Goal: Information Seeking & Learning: Learn about a topic

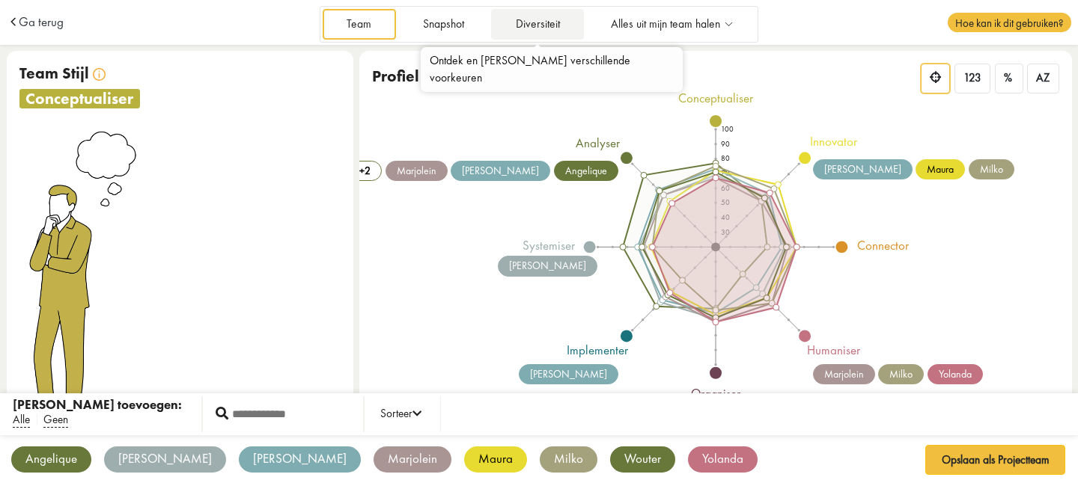
click at [519, 15] on link "Diversiteit" at bounding box center [537, 24] width 93 height 31
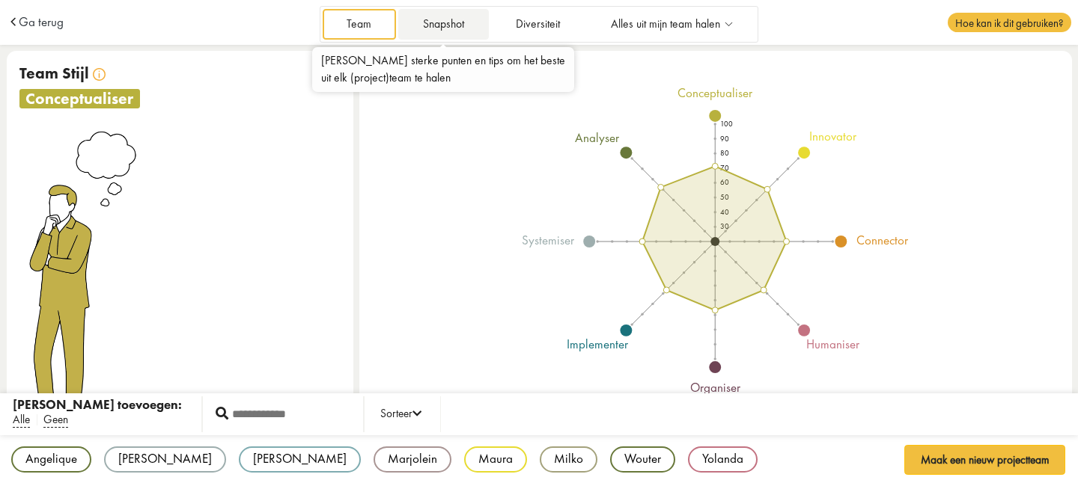
click at [432, 25] on link "Snapshot" at bounding box center [443, 24] width 90 height 31
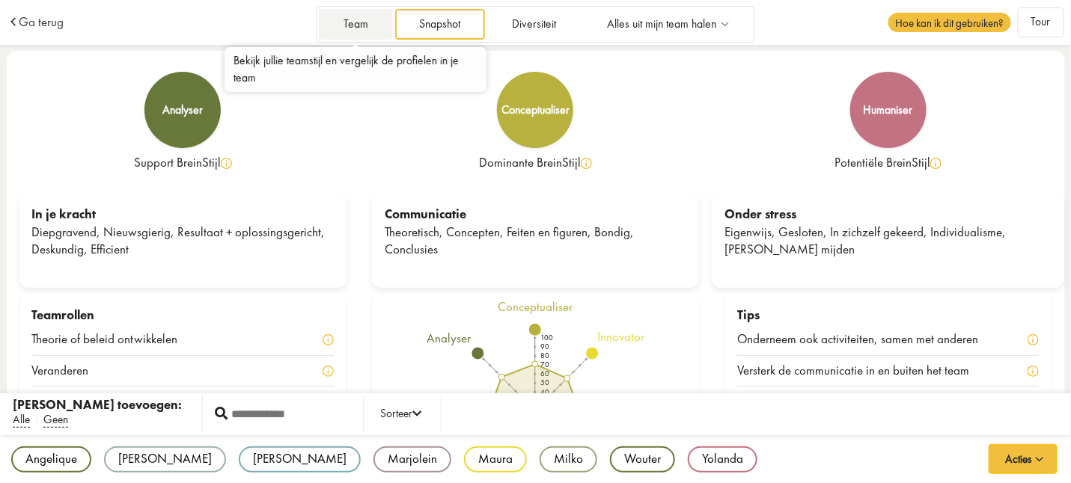
click at [361, 24] on link "Team" at bounding box center [355, 24] width 73 height 31
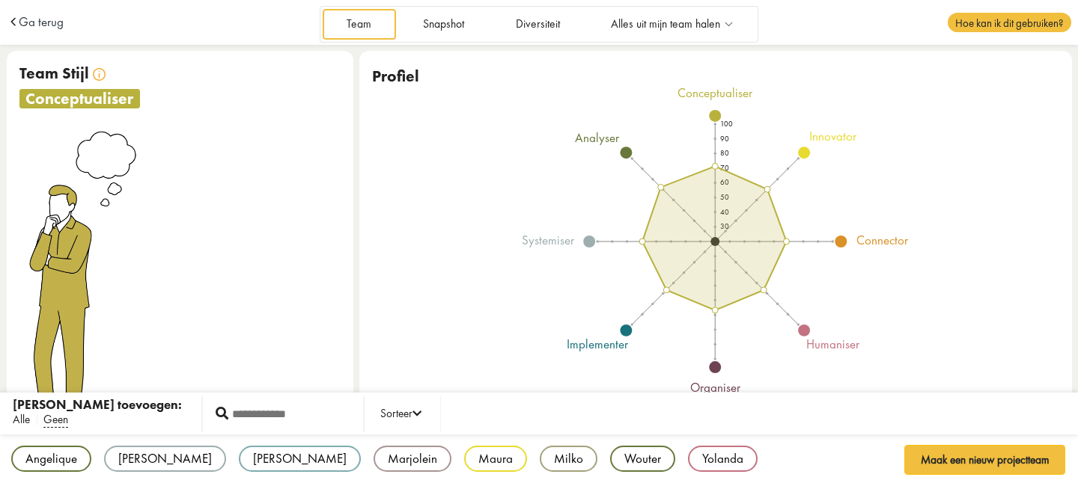
click at [25, 416] on span "Alle" at bounding box center [21, 420] width 17 height 16
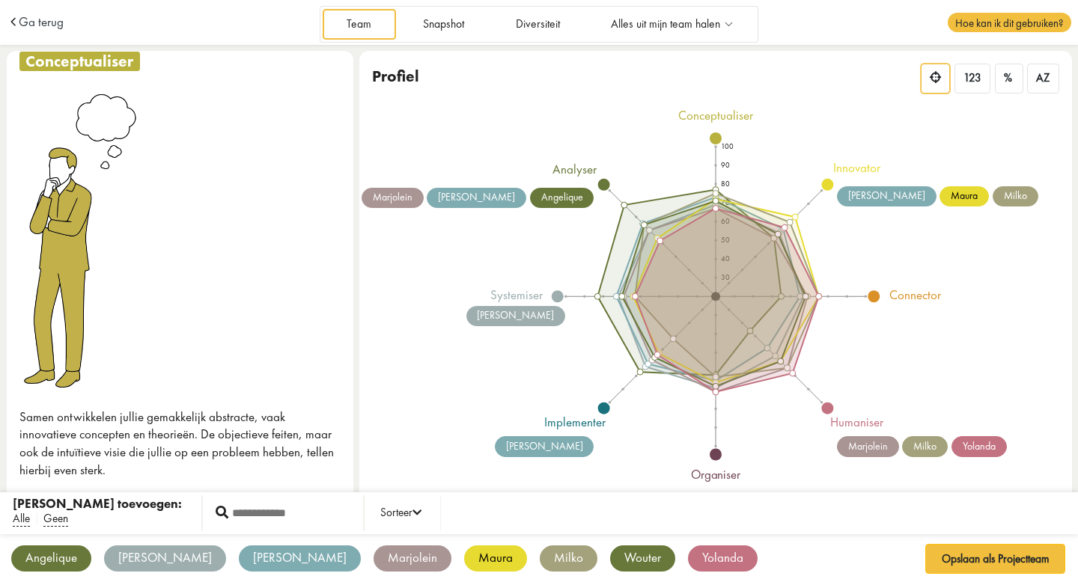
scroll to position [35, 0]
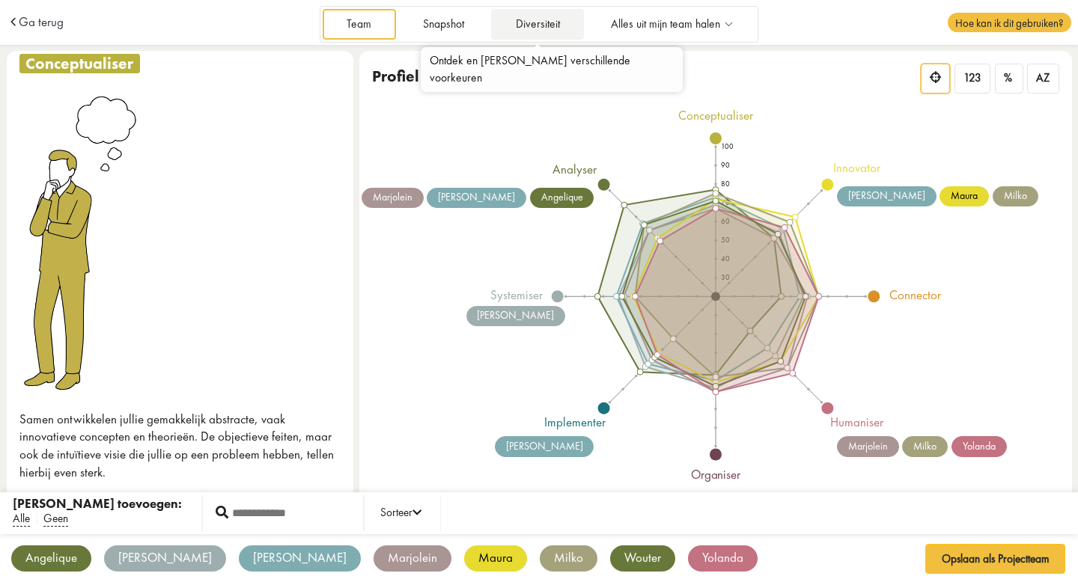
click at [537, 25] on link "Diversiteit" at bounding box center [537, 24] width 93 height 31
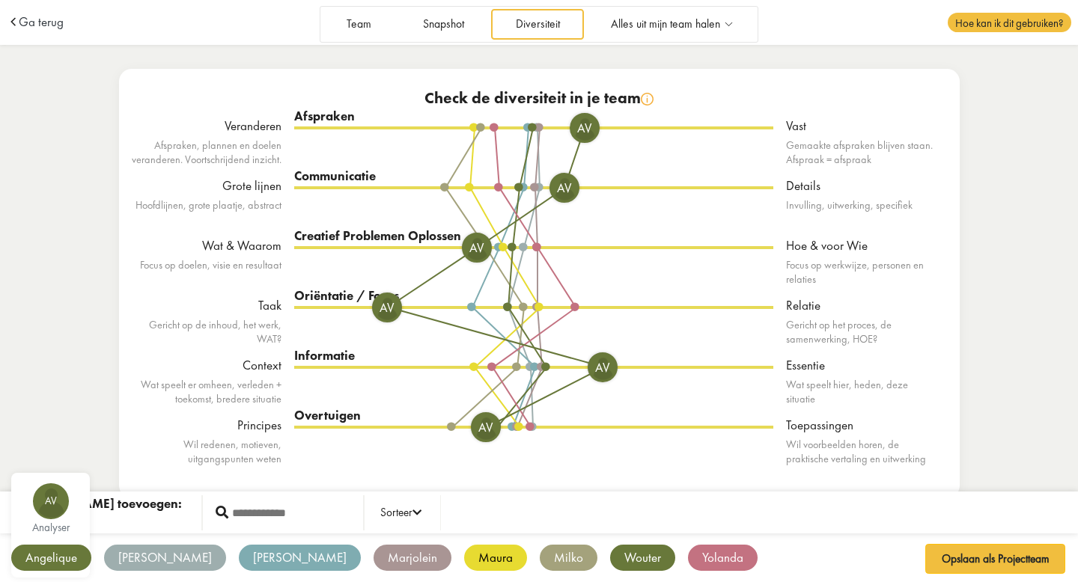
click at [53, 559] on div "Angelique" at bounding box center [51, 558] width 80 height 26
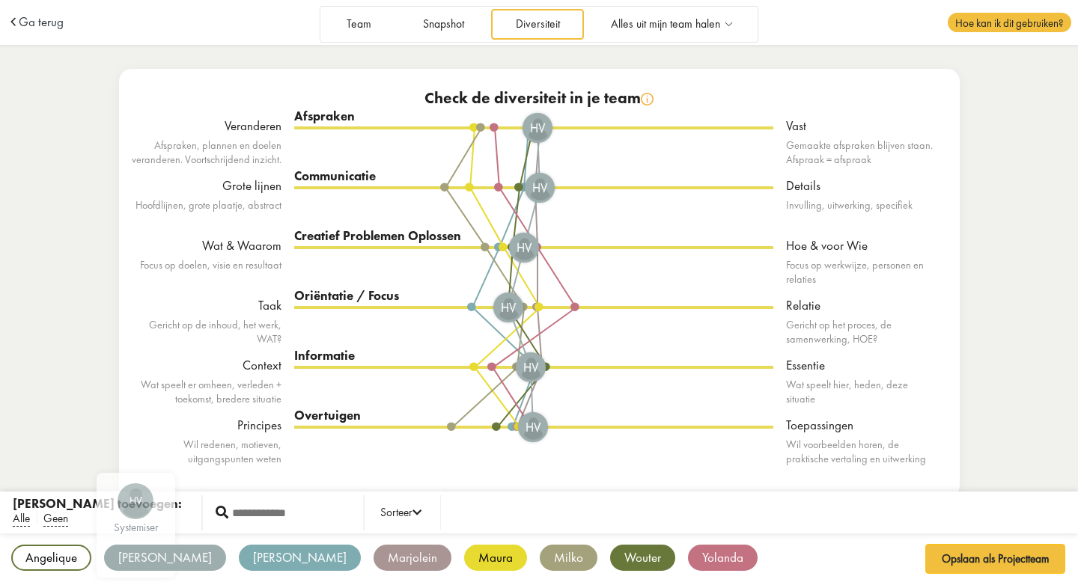
click at [132, 562] on div "[PERSON_NAME]" at bounding box center [165, 558] width 122 height 26
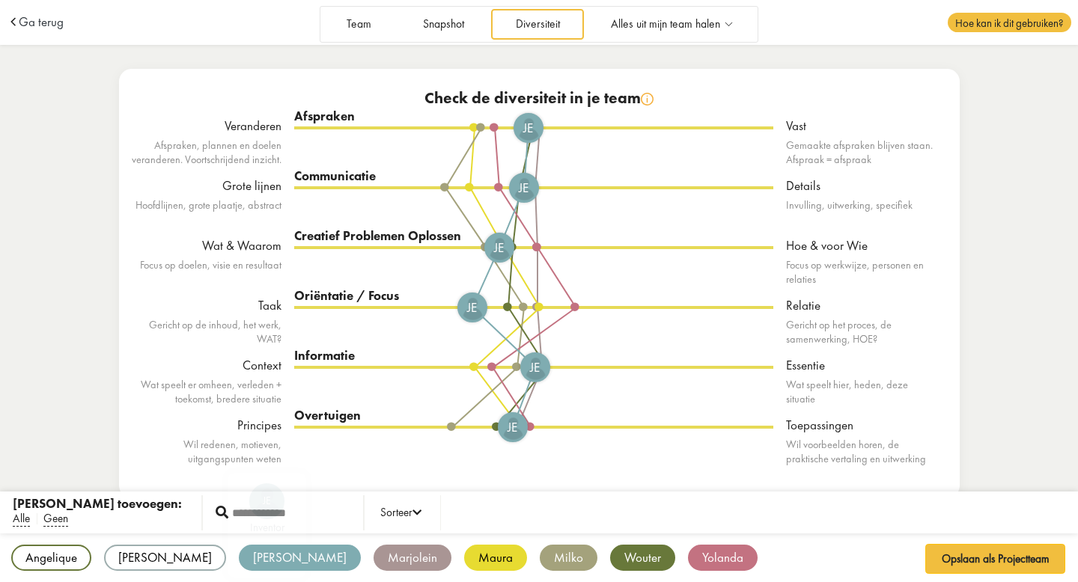
click at [239, 562] on div "[PERSON_NAME]" at bounding box center [300, 558] width 122 height 26
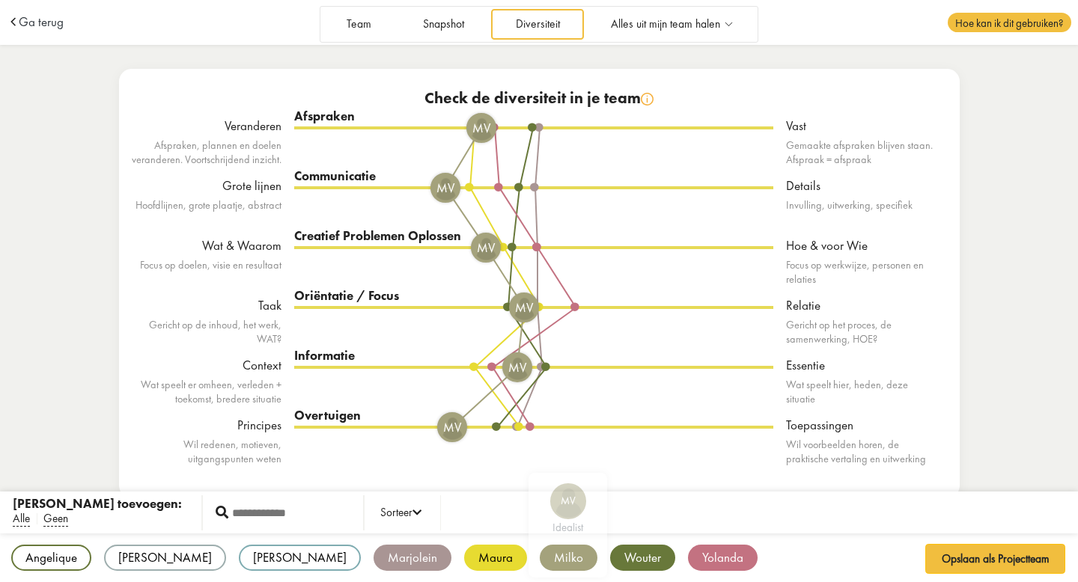
click at [540, 558] on div "Milko" at bounding box center [569, 558] width 58 height 26
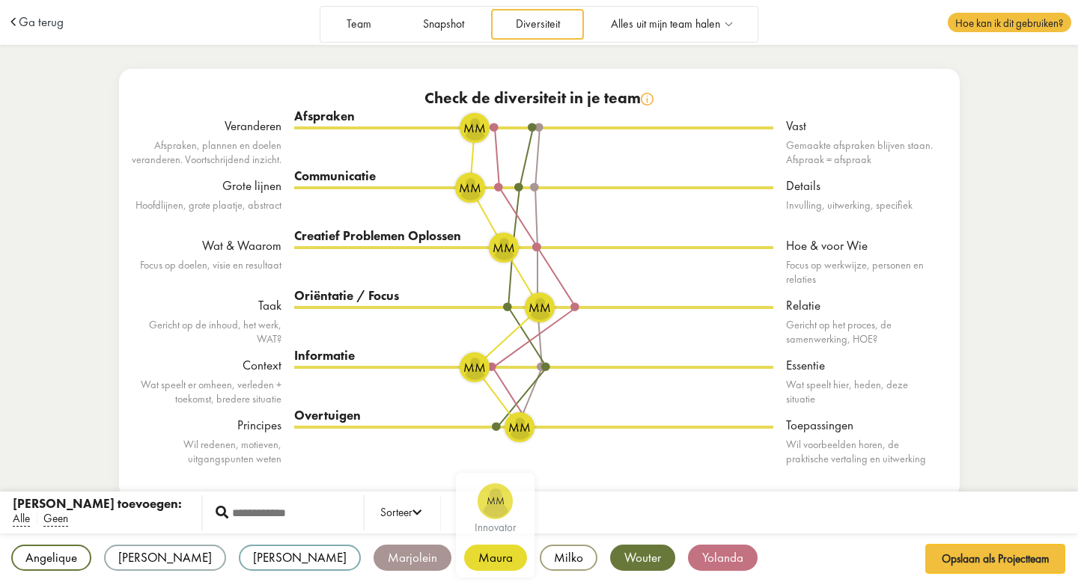
click at [464, 555] on div "Maura" at bounding box center [495, 558] width 63 height 26
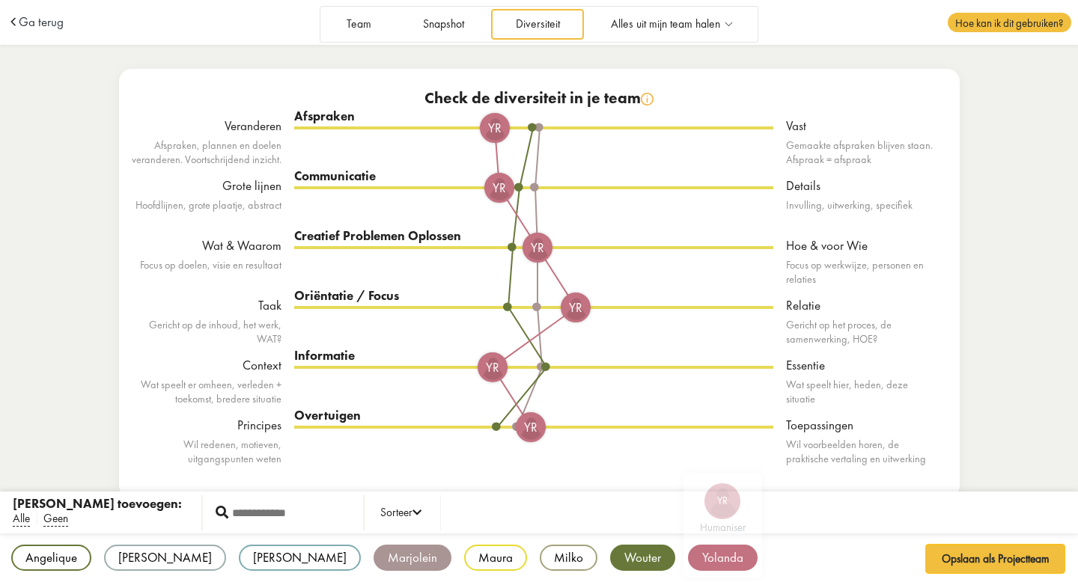
click at [688, 558] on div "Yolanda" at bounding box center [723, 558] width 70 height 26
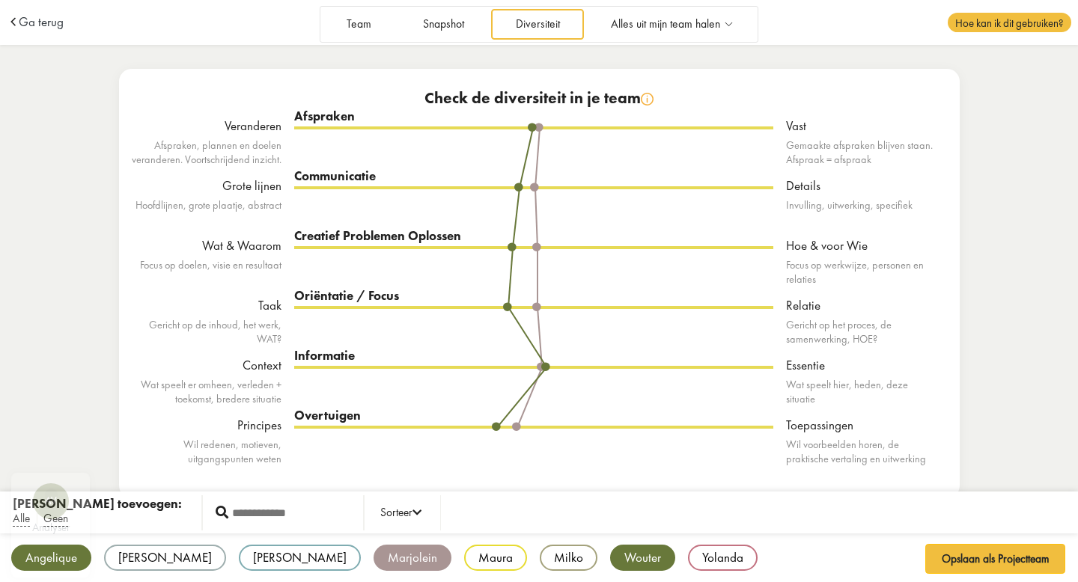
click at [57, 565] on div "Angelique" at bounding box center [51, 558] width 80 height 26
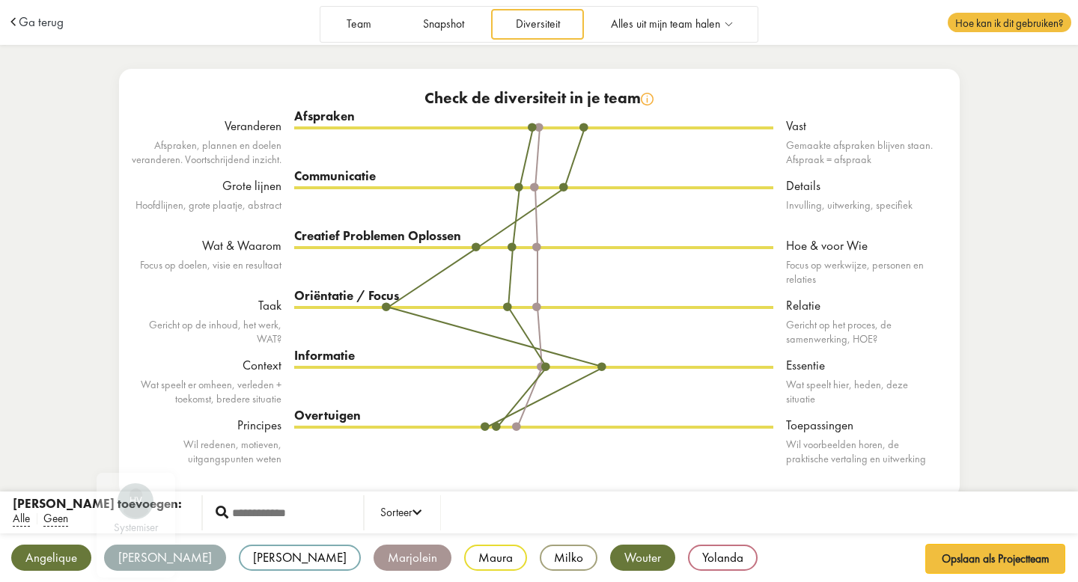
click at [147, 565] on div "[PERSON_NAME]" at bounding box center [165, 558] width 122 height 26
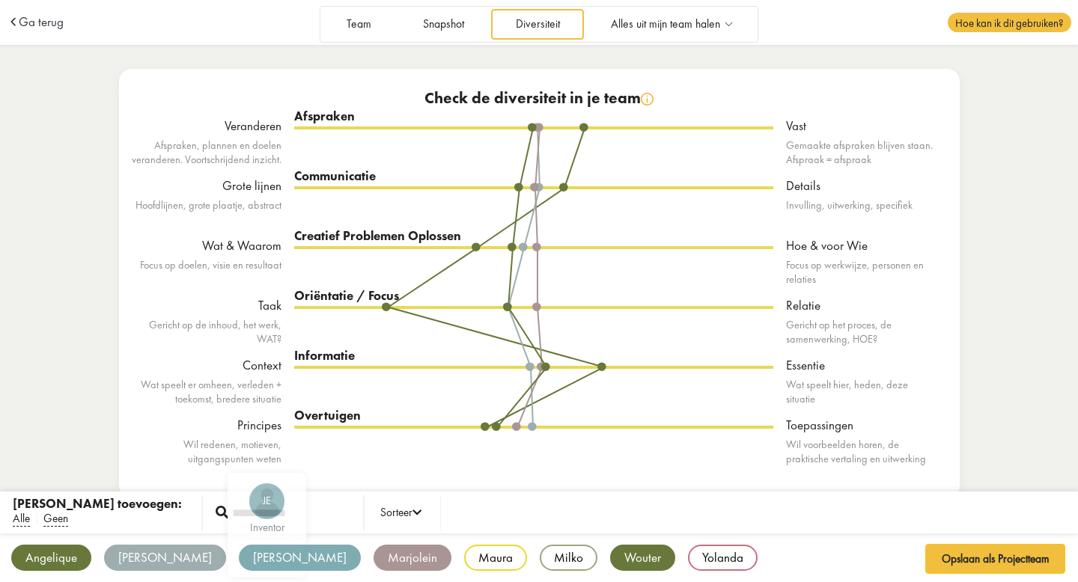
click at [239, 562] on div "[PERSON_NAME]" at bounding box center [300, 558] width 122 height 26
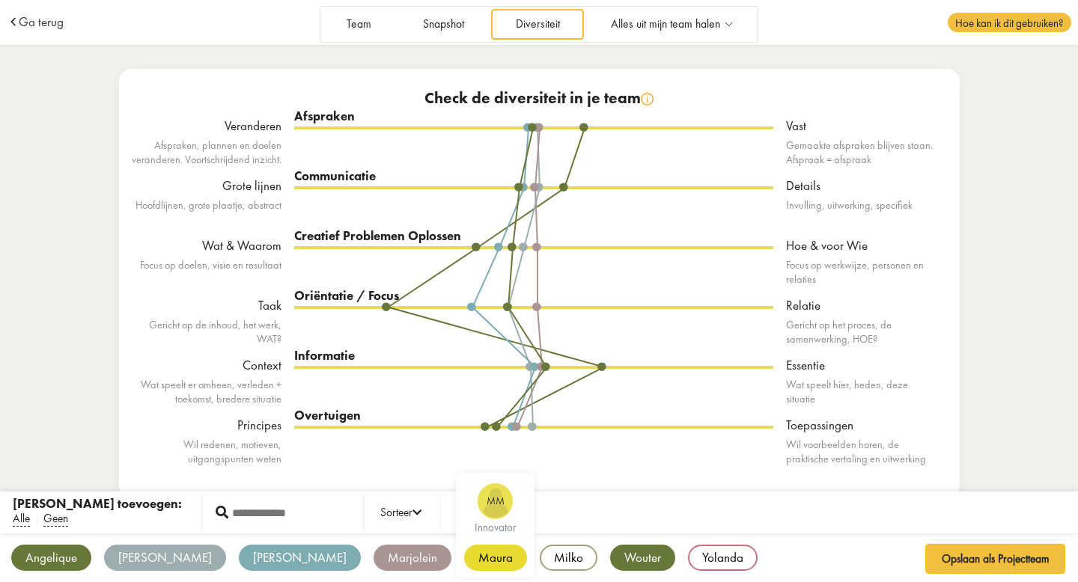
click at [464, 555] on div "Maura" at bounding box center [495, 558] width 63 height 26
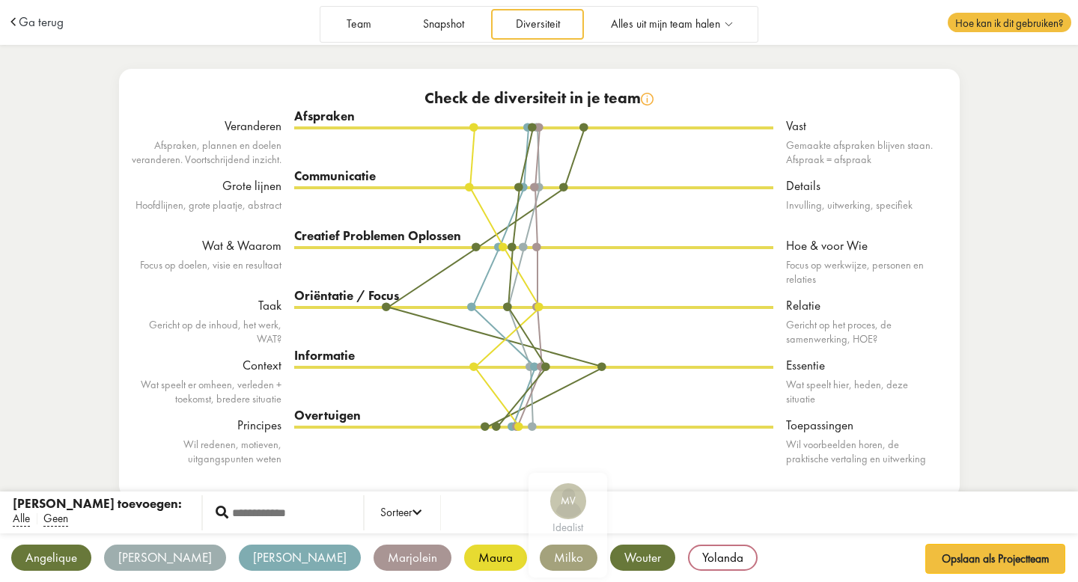
click at [540, 556] on div "Milko" at bounding box center [569, 558] width 58 height 26
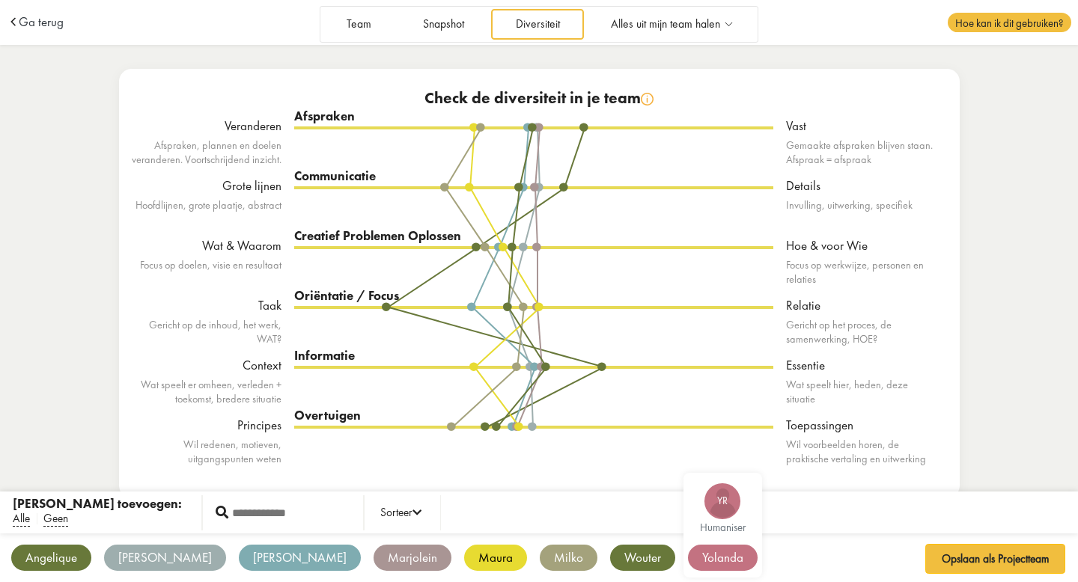
click at [688, 556] on div "Yolanda" at bounding box center [723, 558] width 70 height 26
